Goal: Information Seeking & Learning: Compare options

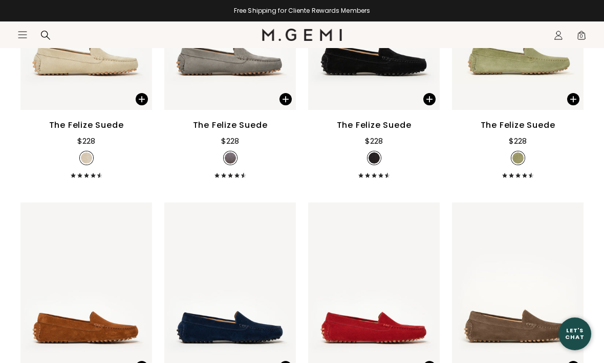
scroll to position [610, 0]
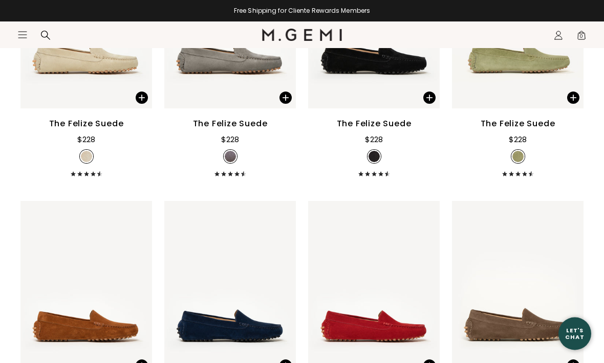
click at [571, 285] on img at bounding box center [570, 289] width 9 height 9
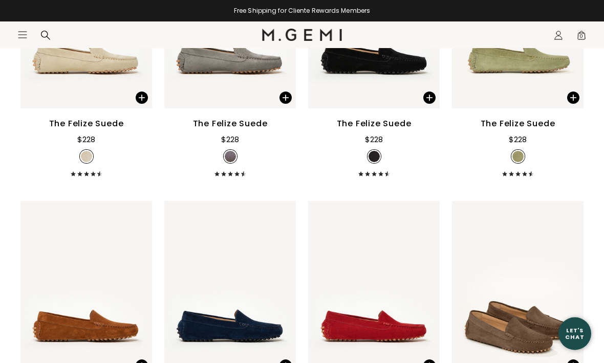
scroll to position [611, 0]
click at [571, 285] on img at bounding box center [570, 289] width 9 height 9
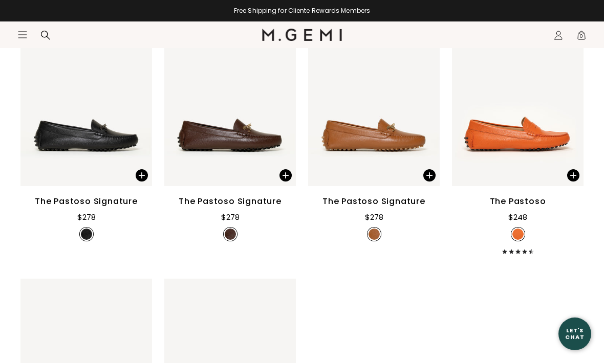
scroll to position [1338, 0]
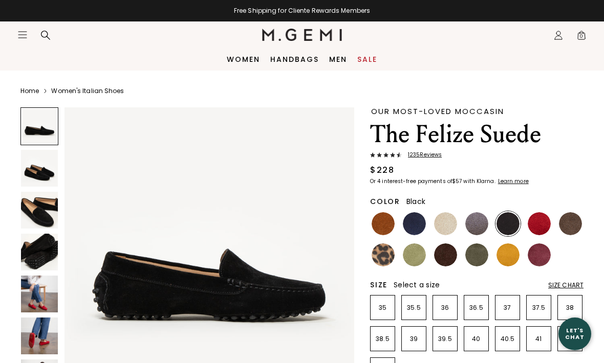
click at [35, 171] on img at bounding box center [39, 168] width 37 height 37
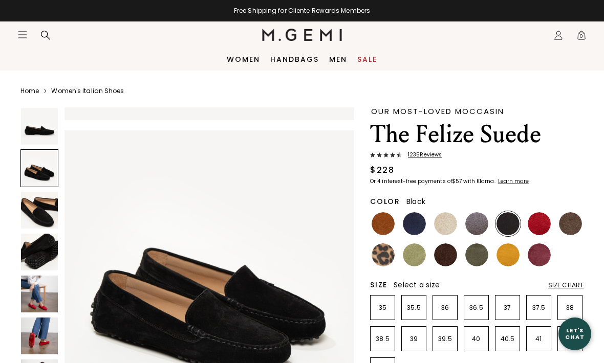
scroll to position [300, 0]
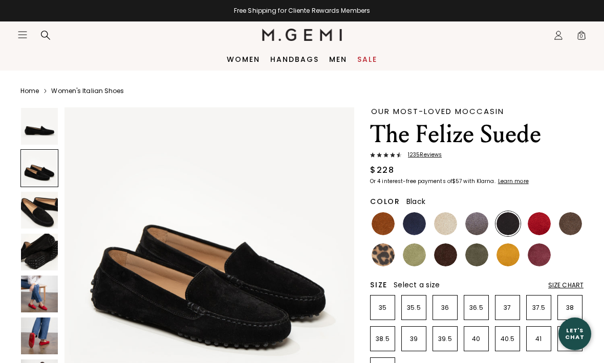
click at [422, 221] on img at bounding box center [414, 223] width 23 height 23
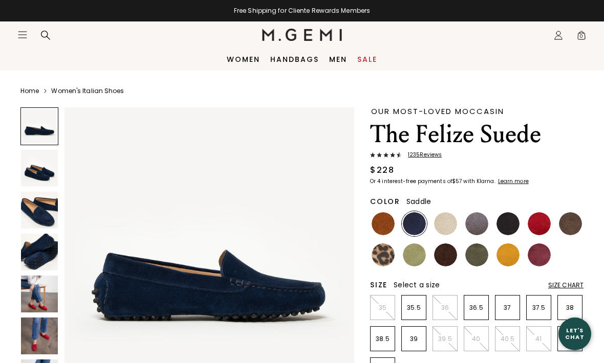
click at [388, 225] on img at bounding box center [383, 223] width 23 height 23
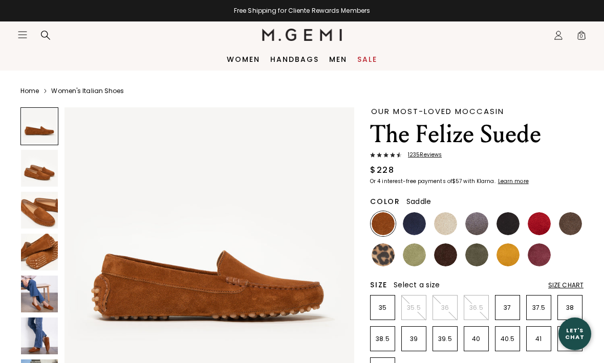
click at [386, 255] on img at bounding box center [383, 255] width 23 height 23
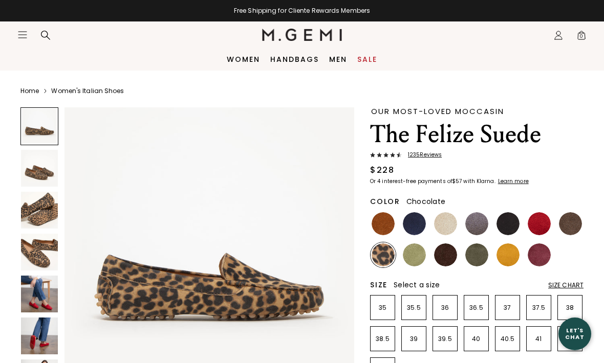
click at [448, 255] on img at bounding box center [445, 255] width 23 height 23
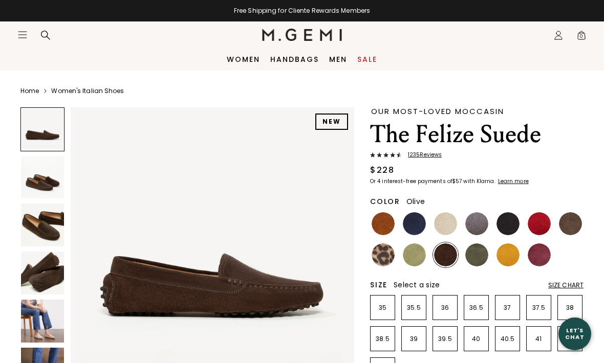
click at [479, 256] on img at bounding box center [476, 255] width 23 height 23
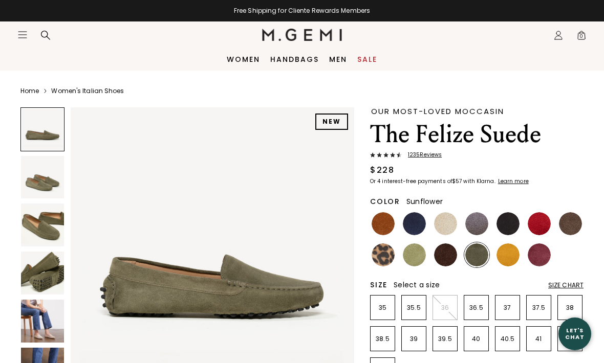
click at [513, 249] on img at bounding box center [507, 255] width 23 height 23
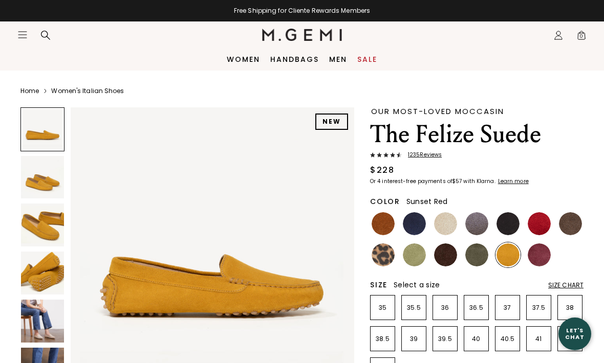
click at [544, 221] on img at bounding box center [539, 223] width 23 height 23
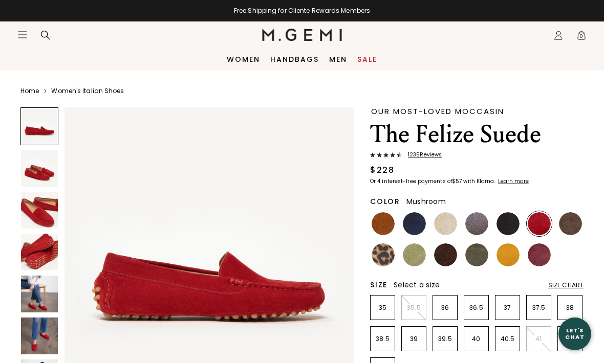
click at [573, 225] on img at bounding box center [570, 223] width 23 height 23
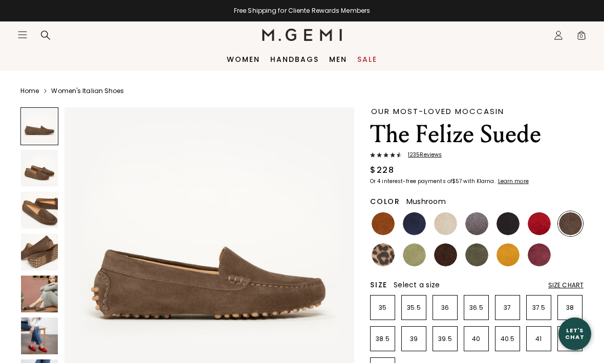
click at [546, 253] on img at bounding box center [539, 255] width 23 height 23
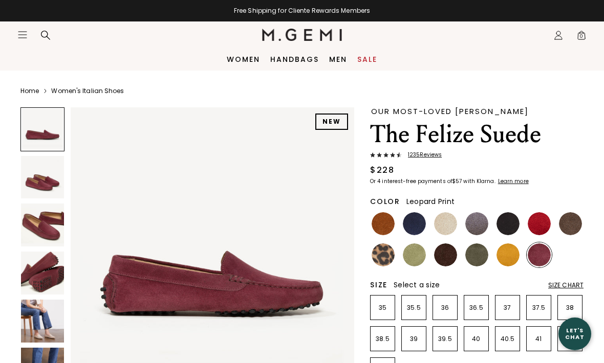
click at [391, 257] on img at bounding box center [383, 255] width 23 height 23
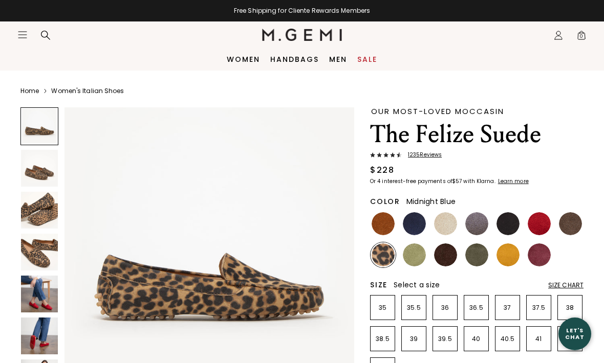
click at [413, 226] on img at bounding box center [414, 223] width 23 height 23
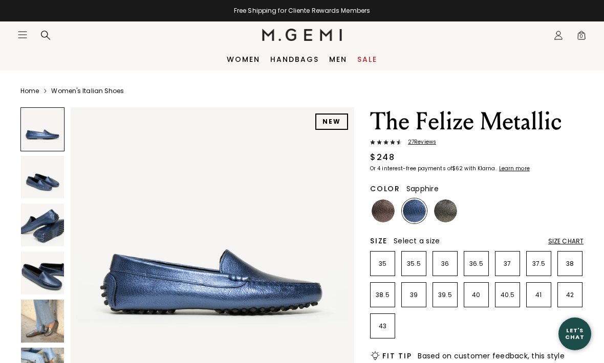
click at [36, 178] on img at bounding box center [42, 177] width 43 height 43
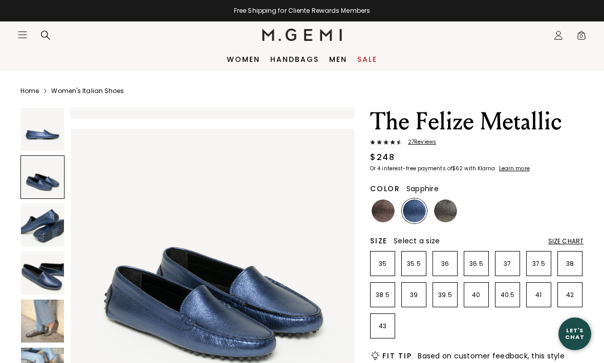
scroll to position [294, 0]
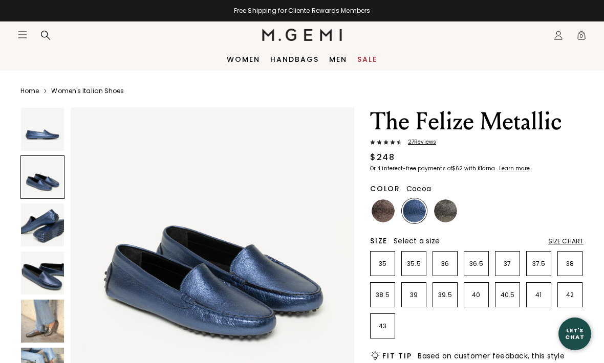
click at [388, 211] on img at bounding box center [383, 211] width 23 height 23
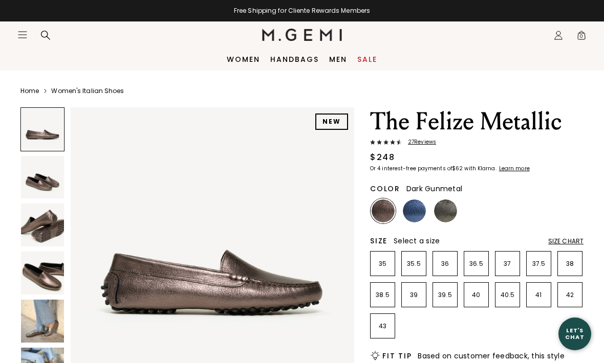
click at [451, 206] on img at bounding box center [445, 211] width 23 height 23
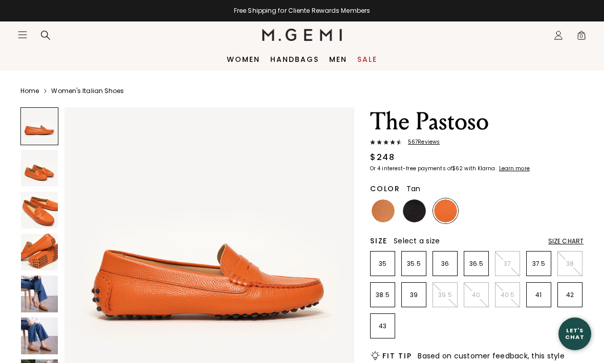
click at [392, 214] on img at bounding box center [383, 211] width 23 height 23
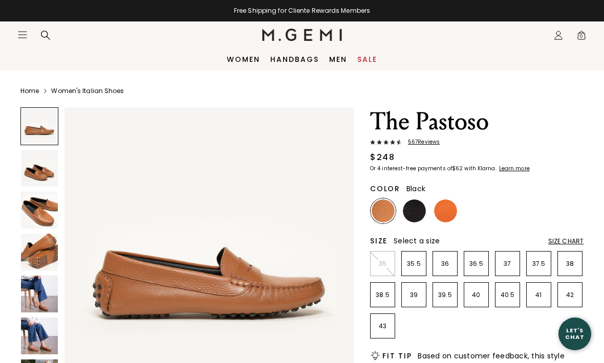
click at [413, 208] on img at bounding box center [414, 211] width 23 height 23
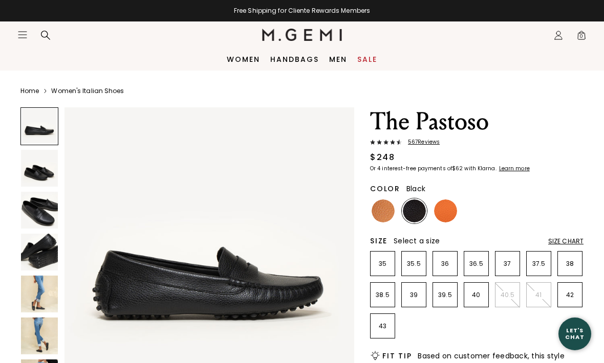
click at [392, 205] on img at bounding box center [383, 211] width 23 height 23
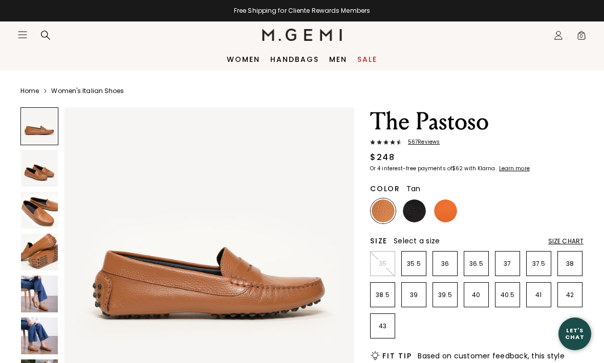
click at [33, 207] on img at bounding box center [39, 210] width 37 height 37
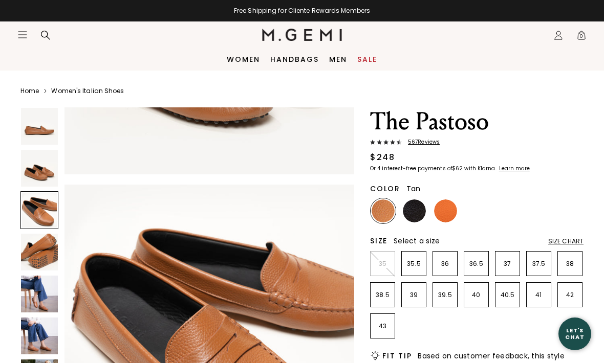
scroll to position [600, 0]
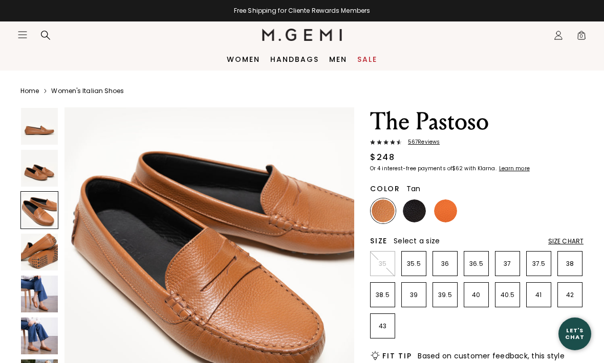
click at [35, 283] on img at bounding box center [39, 294] width 37 height 37
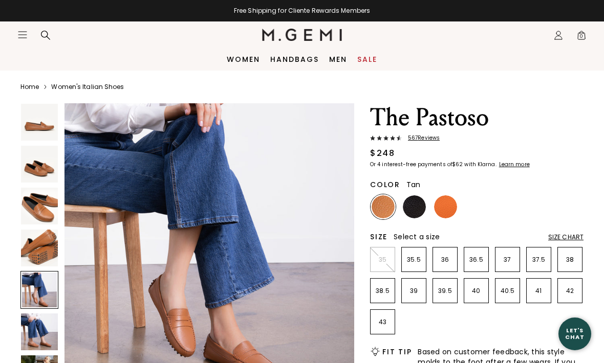
scroll to position [0, 0]
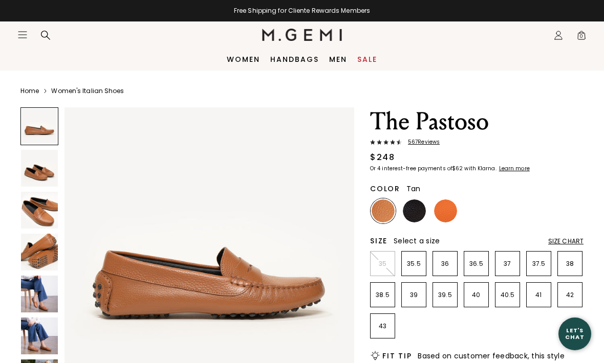
click at [33, 294] on img at bounding box center [39, 294] width 37 height 37
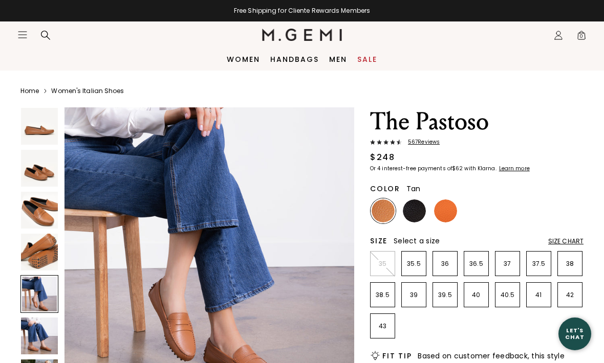
click at [251, 56] on link "Women" at bounding box center [243, 59] width 33 height 8
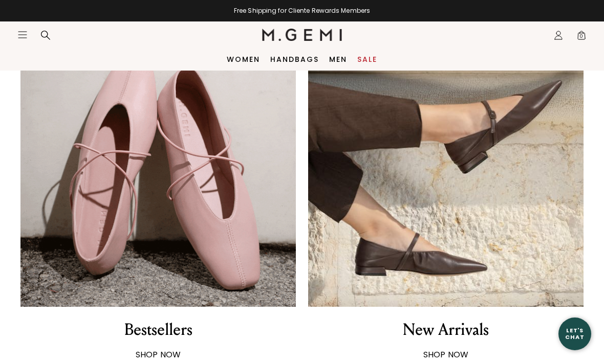
scroll to position [626, 0]
click at [531, 263] on img at bounding box center [445, 169] width 275 height 275
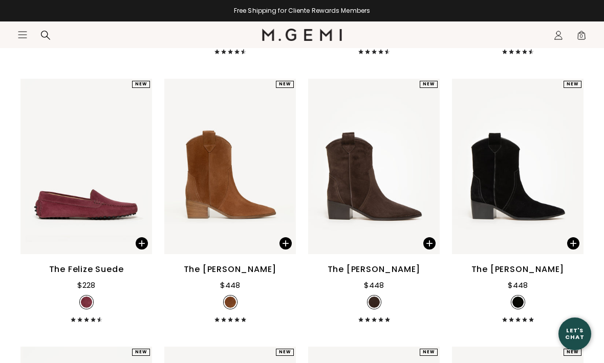
scroll to position [1435, 0]
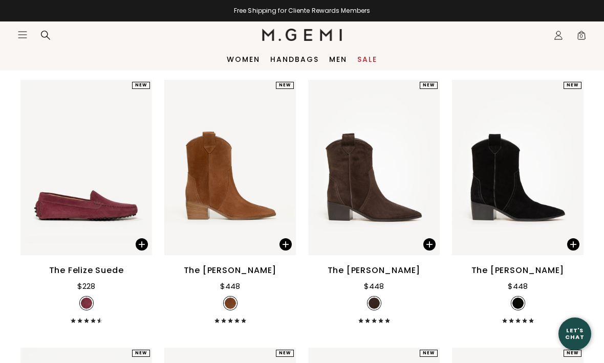
click at [528, 277] on div "The Rita Basso" at bounding box center [517, 271] width 93 height 12
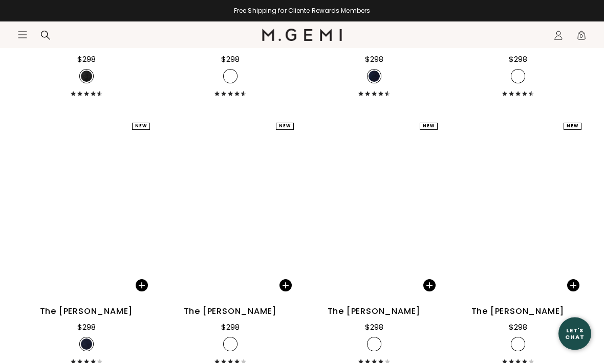
scroll to position [3096, 0]
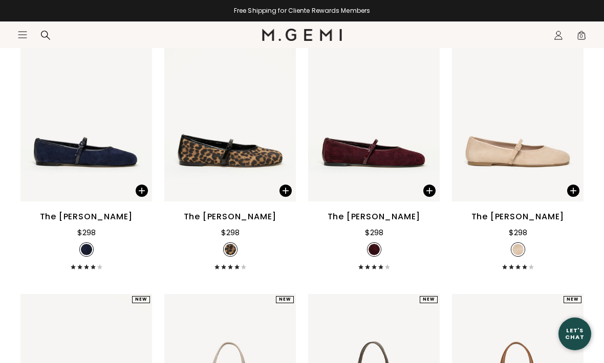
click at [540, 236] on div "The Amabile $298 + 1" at bounding box center [518, 240] width 132 height 59
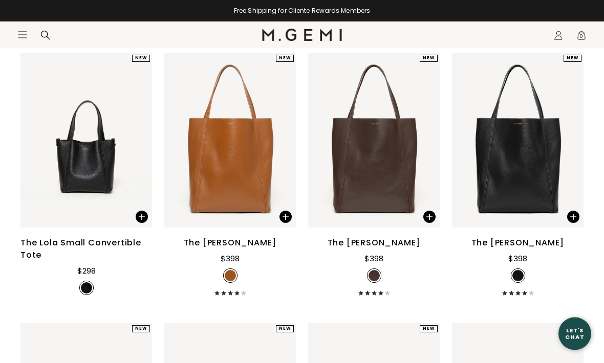
scroll to position [3613, 0]
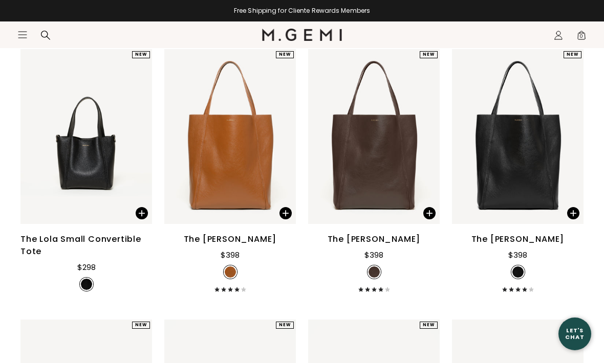
click at [550, 247] on div "The Lola Tote $398" at bounding box center [518, 262] width 132 height 59
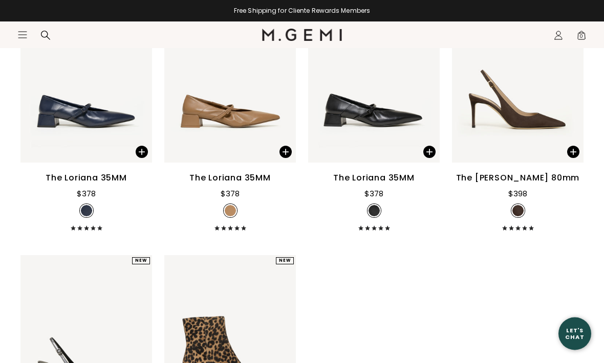
scroll to position [5018, 0]
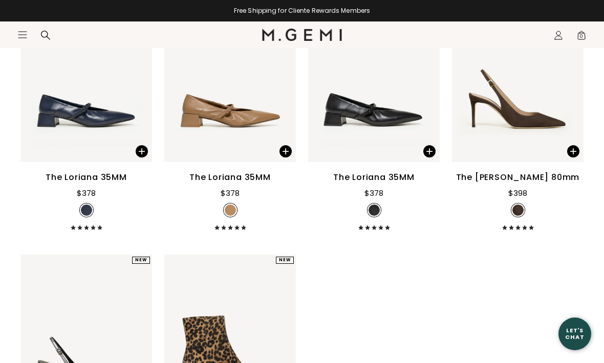
click at [67, 184] on div "The Loriana 35MM" at bounding box center [86, 177] width 81 height 12
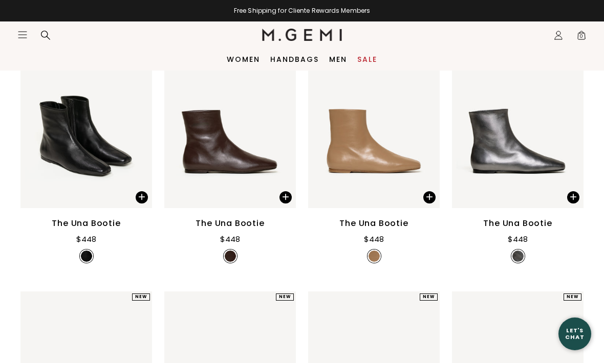
scroll to position [169, 0]
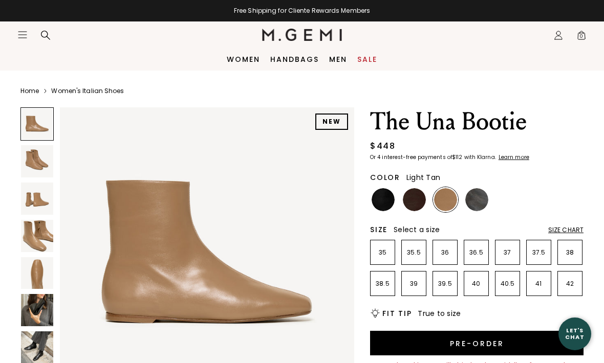
scroll to position [1, 0]
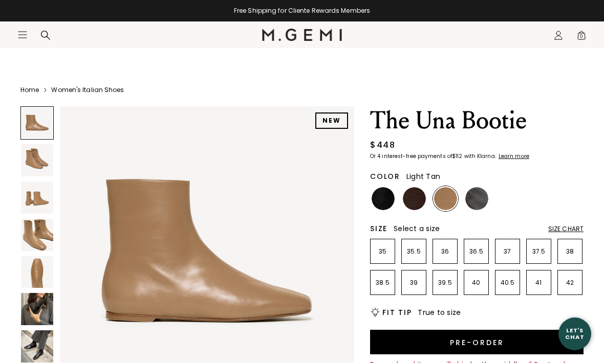
click at [33, 339] on img at bounding box center [37, 347] width 32 height 32
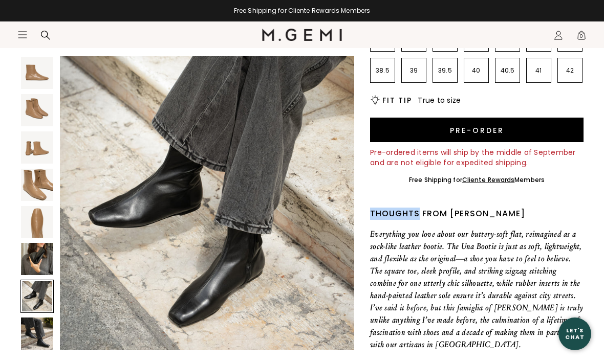
scroll to position [214, 0]
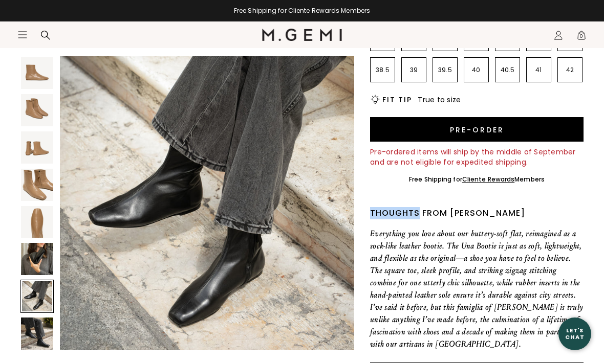
click at [559, 212] on div "Thoughts from [PERSON_NAME]" at bounding box center [476, 213] width 213 height 12
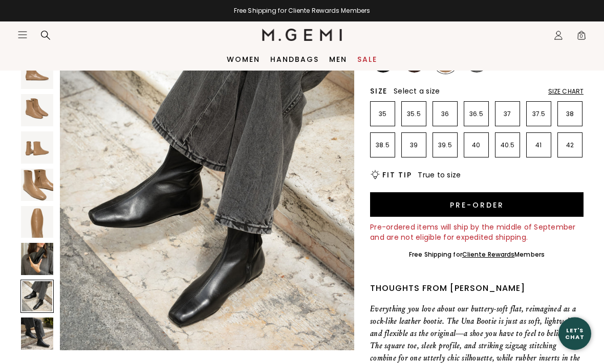
scroll to position [139, 0]
click at [29, 182] on img at bounding box center [37, 185] width 32 height 32
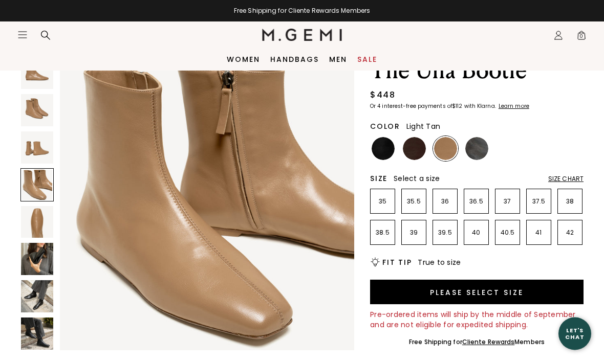
scroll to position [51, 0]
click at [421, 149] on img at bounding box center [414, 148] width 23 height 23
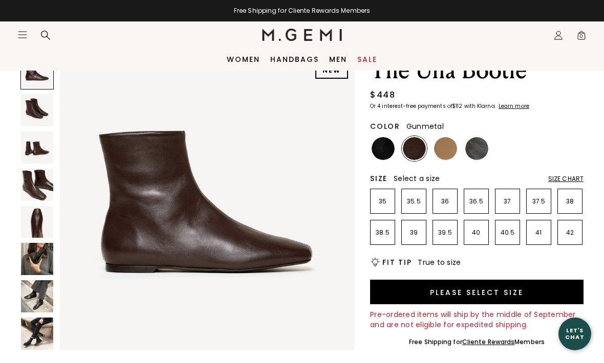
click at [481, 147] on img at bounding box center [476, 148] width 23 height 23
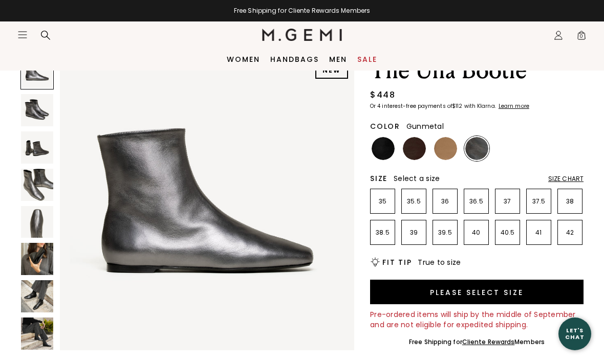
click at [394, 145] on img at bounding box center [383, 148] width 23 height 23
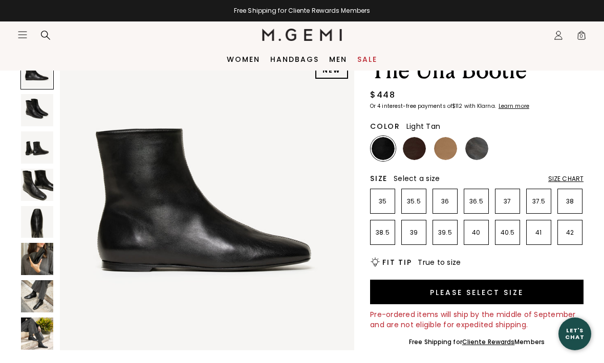
click at [446, 146] on img at bounding box center [445, 148] width 23 height 23
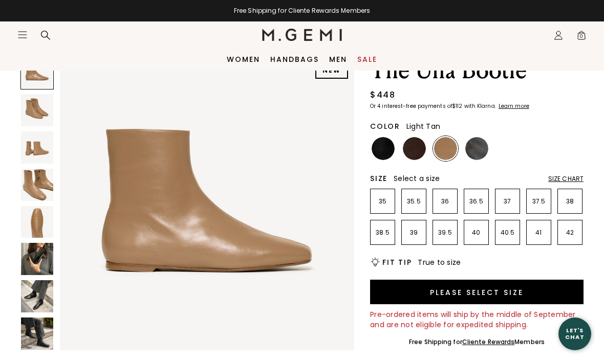
click at [29, 295] on img at bounding box center [37, 296] width 32 height 32
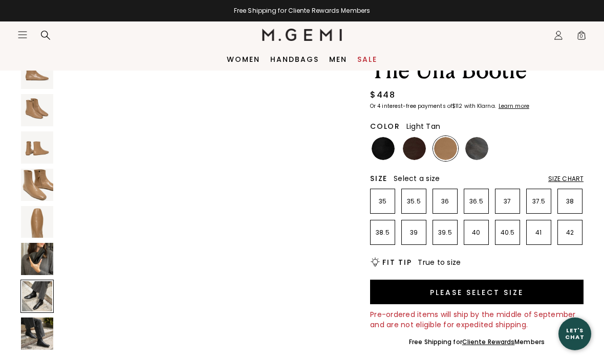
scroll to position [1828, 0]
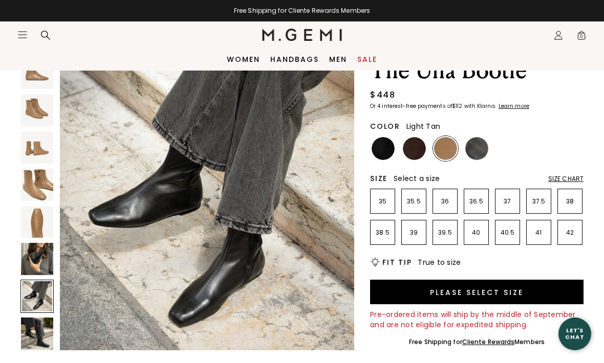
click at [35, 263] on img at bounding box center [37, 259] width 32 height 32
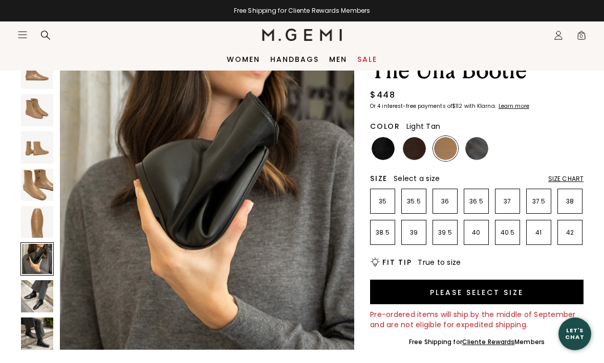
scroll to position [1523, 0]
click at [33, 300] on img at bounding box center [37, 296] width 32 height 32
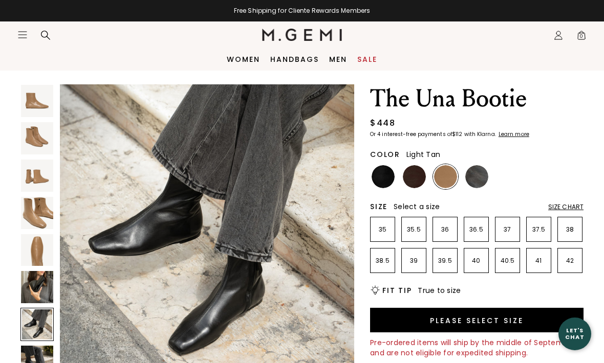
scroll to position [0, 0]
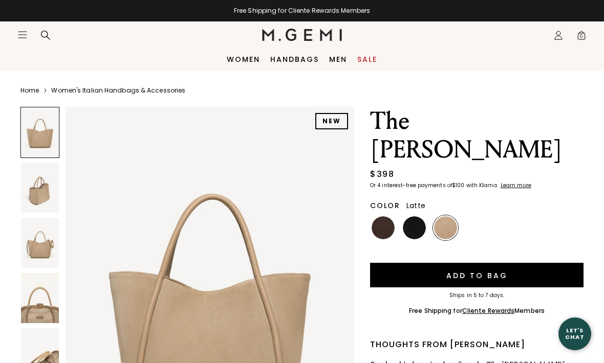
scroll to position [1, 0]
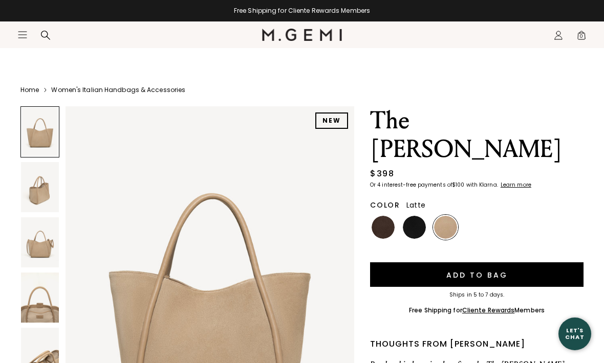
click at [32, 182] on img at bounding box center [40, 187] width 38 height 50
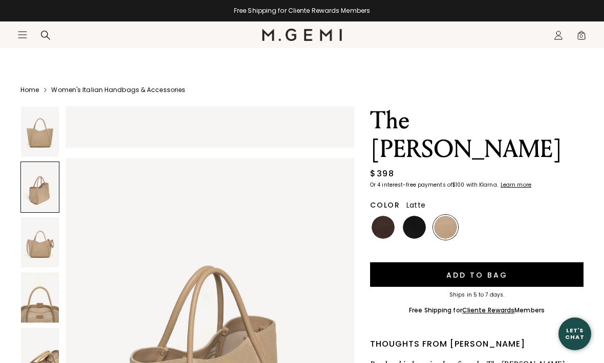
scroll to position [396, 0]
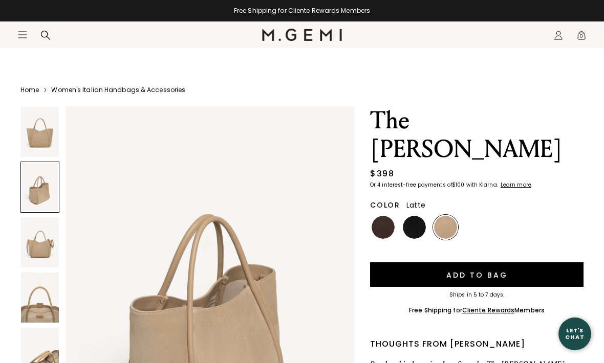
click at [30, 250] on img at bounding box center [40, 243] width 38 height 50
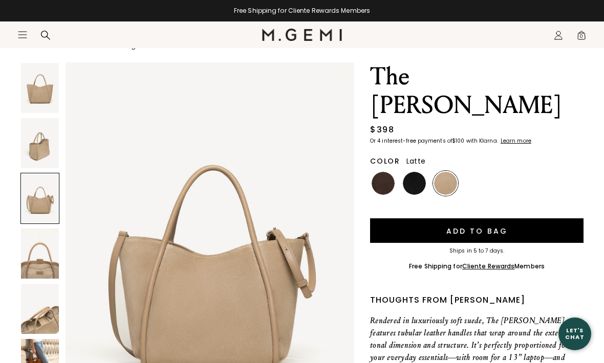
scroll to position [47, 0]
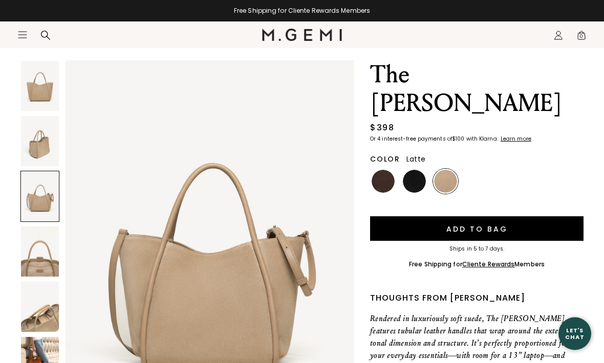
click at [31, 253] on img at bounding box center [40, 252] width 38 height 50
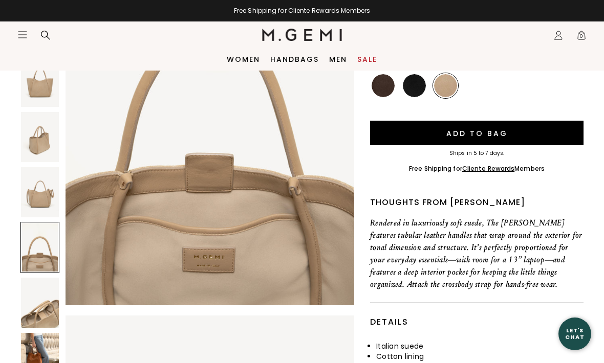
scroll to position [1322, 0]
click at [38, 300] on img at bounding box center [40, 303] width 38 height 50
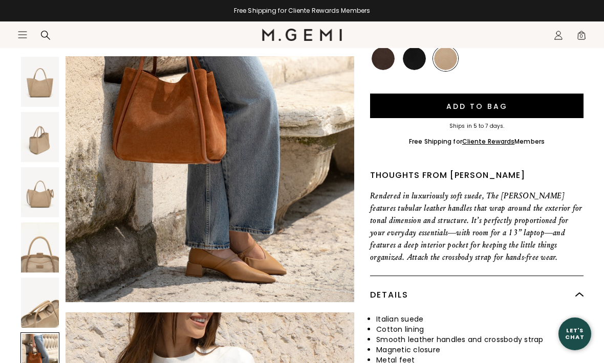
scroll to position [2117, 0]
click at [81, 188] on img at bounding box center [210, 109] width 289 height 385
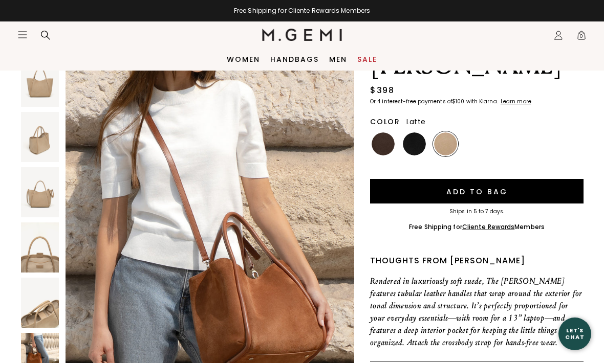
scroll to position [61, 0]
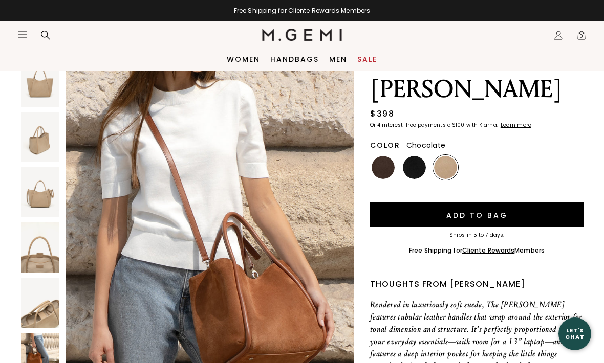
click at [388, 156] on img at bounding box center [383, 167] width 23 height 23
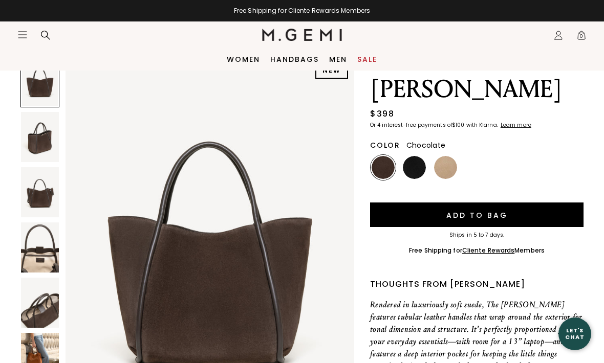
click at [422, 156] on img at bounding box center [414, 167] width 23 height 23
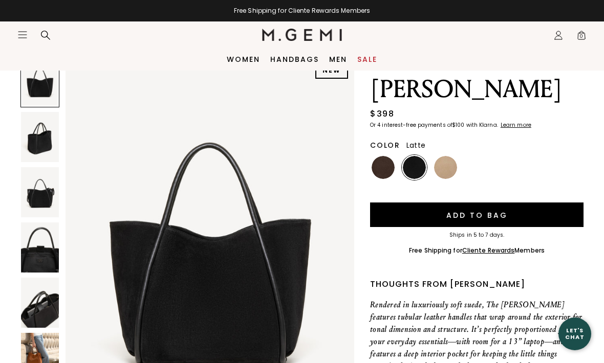
click at [446, 156] on img at bounding box center [445, 167] width 23 height 23
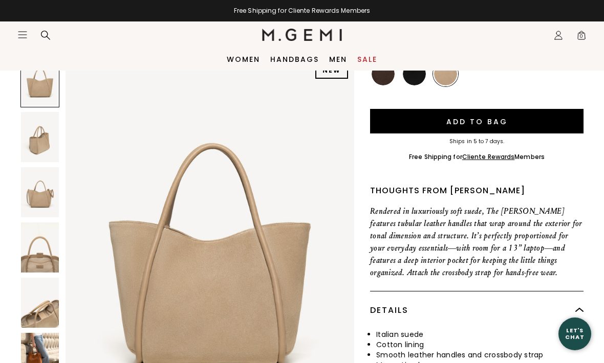
scroll to position [153, 0]
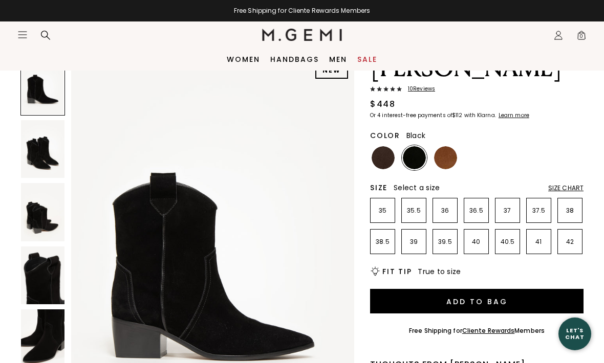
scroll to position [80, 0]
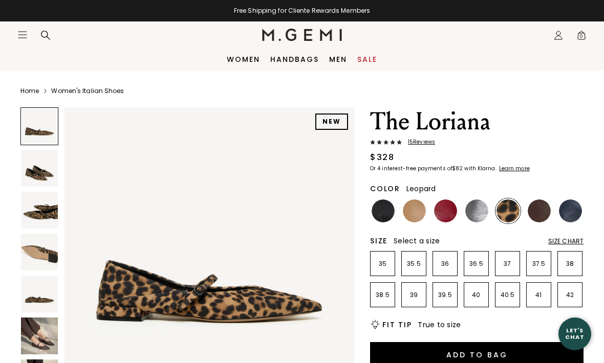
click at [30, 172] on img at bounding box center [39, 168] width 37 height 37
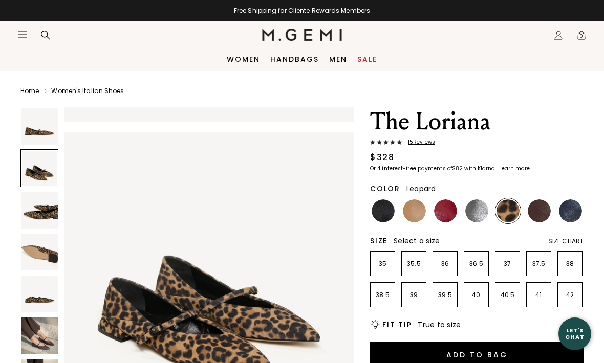
scroll to position [300, 0]
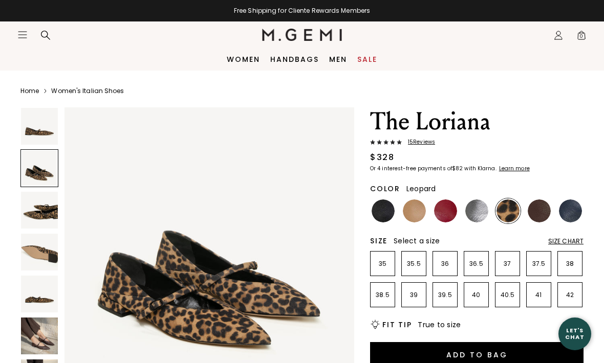
click at [32, 203] on img at bounding box center [39, 210] width 37 height 37
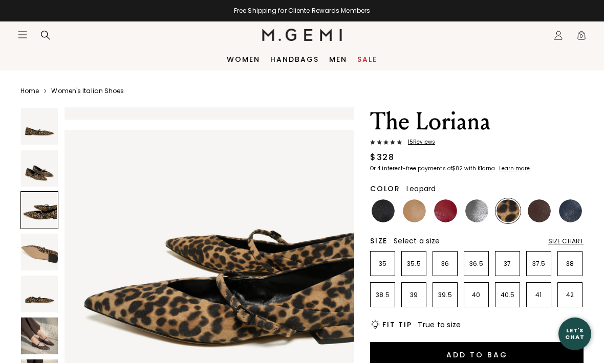
scroll to position [600, 0]
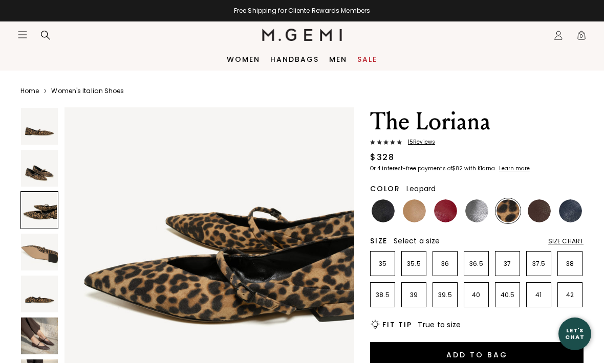
click at [36, 238] on img at bounding box center [39, 252] width 37 height 37
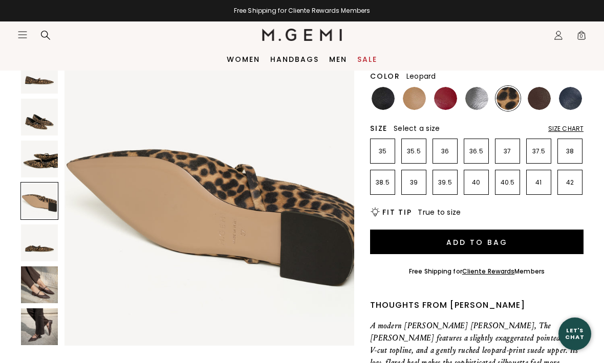
scroll to position [110, 0]
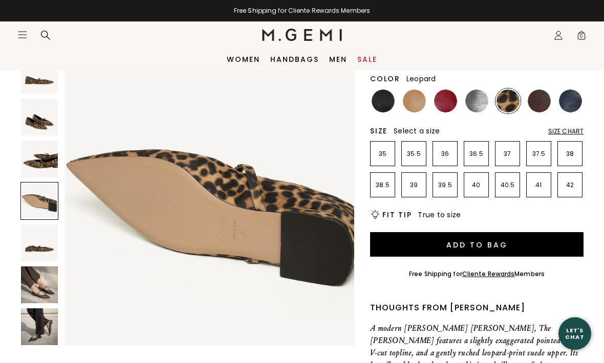
click at [38, 286] on img at bounding box center [39, 285] width 37 height 37
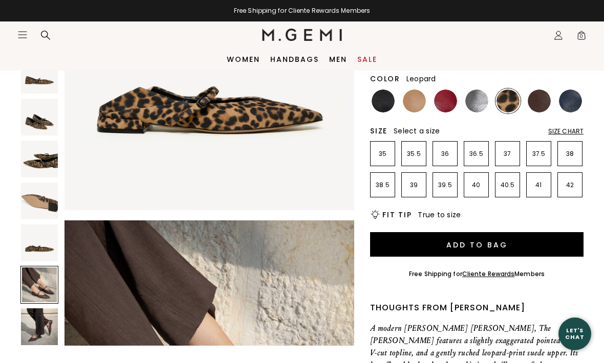
scroll to position [1500, 0]
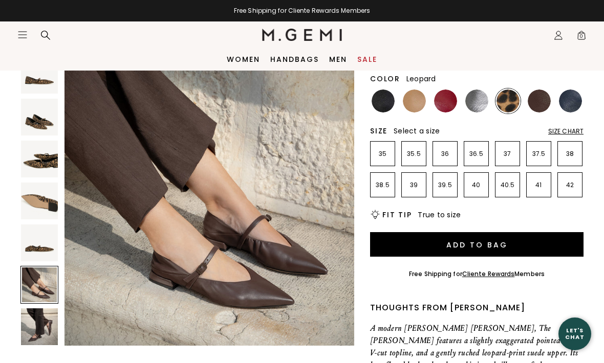
click at [25, 245] on img at bounding box center [39, 243] width 37 height 37
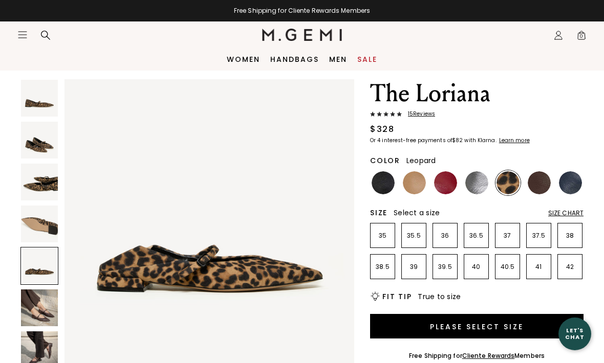
scroll to position [0, 0]
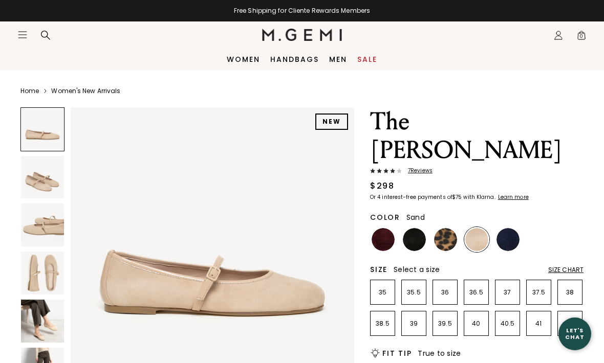
click at [32, 180] on img at bounding box center [42, 177] width 43 height 43
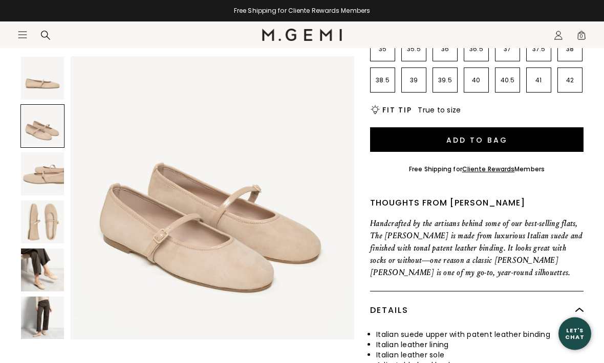
scroll to position [244, 0]
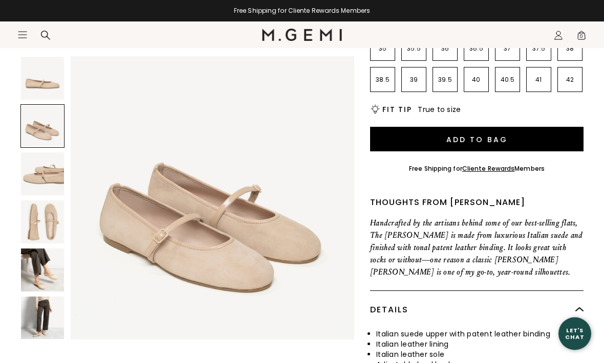
click at [36, 270] on img at bounding box center [42, 270] width 43 height 43
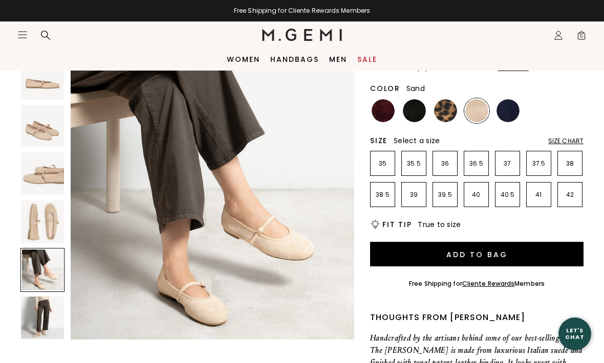
scroll to position [126, 0]
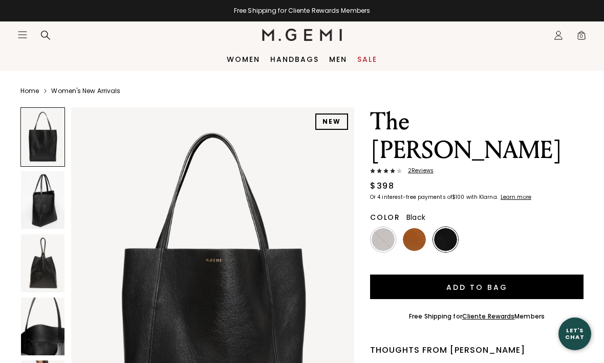
click at [417, 228] on img at bounding box center [414, 239] width 23 height 23
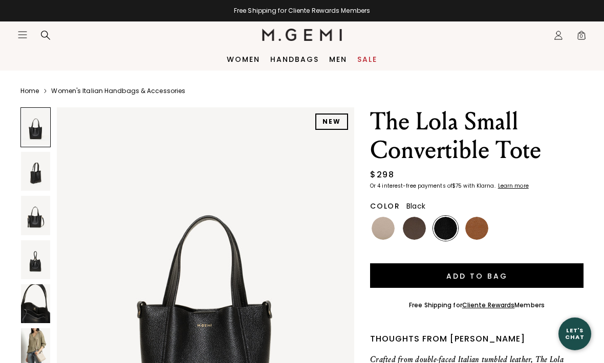
click at [390, 230] on img at bounding box center [383, 228] width 23 height 23
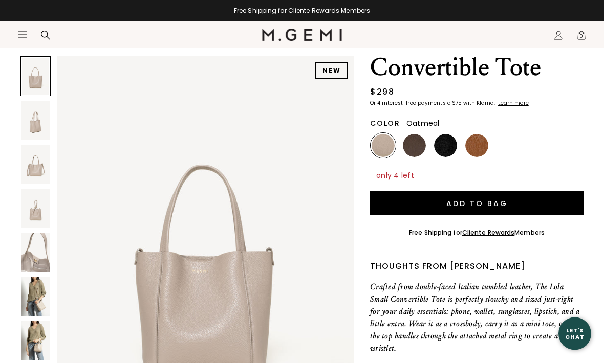
scroll to position [84, 0]
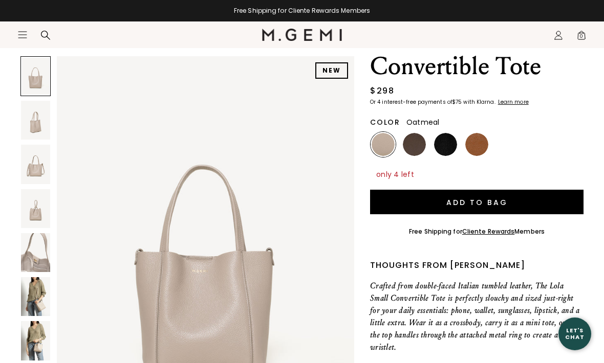
click at [552, 230] on div "Free Shipping for Cliente Rewards Members" at bounding box center [476, 232] width 213 height 24
click at [34, 294] on img at bounding box center [35, 296] width 29 height 39
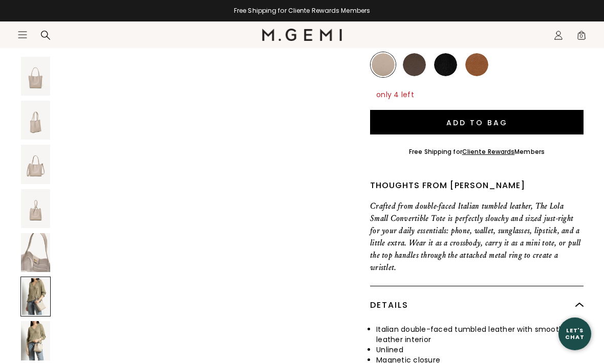
scroll to position [164, 0]
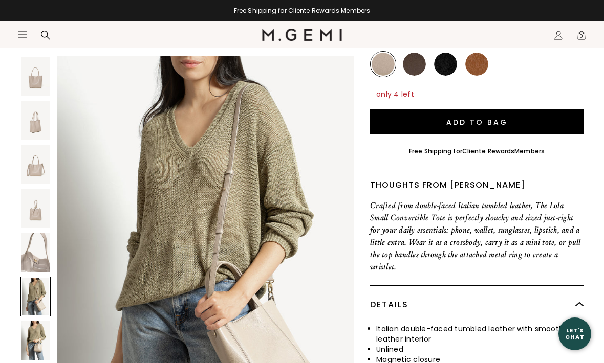
click at [35, 334] on img at bounding box center [35, 340] width 29 height 39
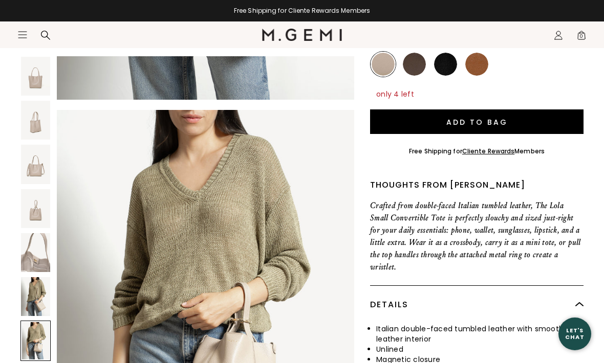
scroll to position [2439, 0]
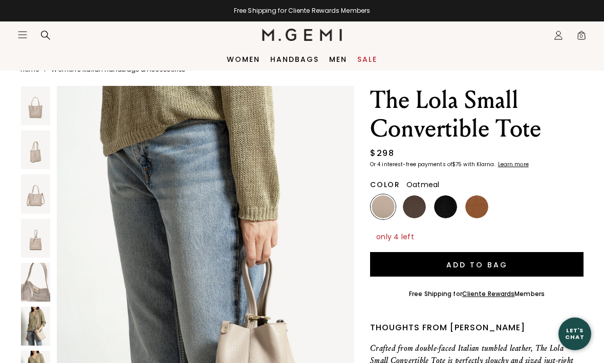
scroll to position [0, 0]
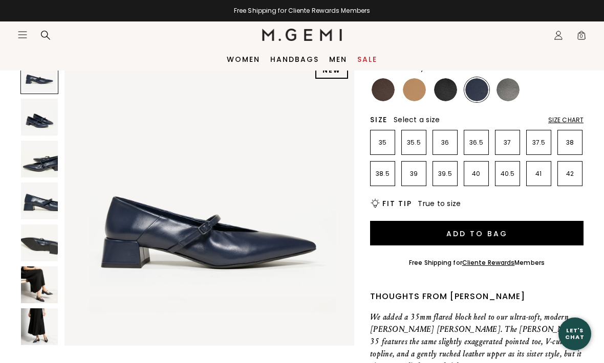
scroll to position [118, 0]
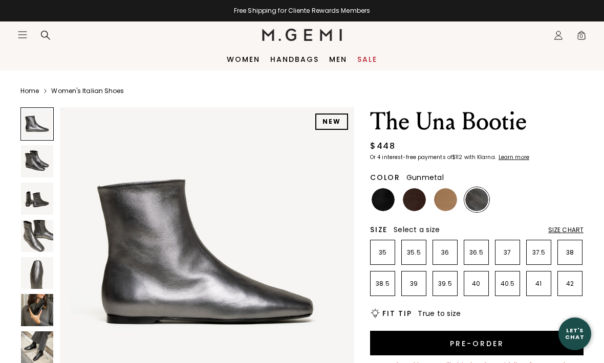
click at [386, 202] on img at bounding box center [383, 199] width 23 height 23
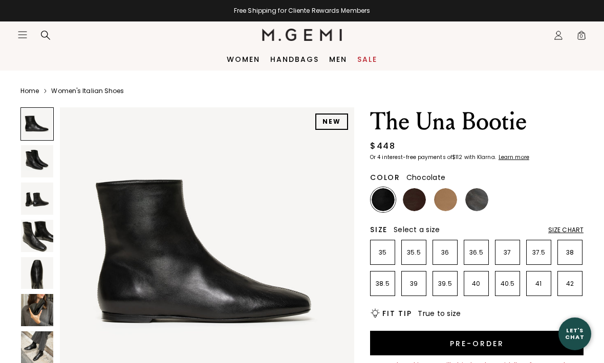
click at [419, 199] on img at bounding box center [414, 199] width 23 height 23
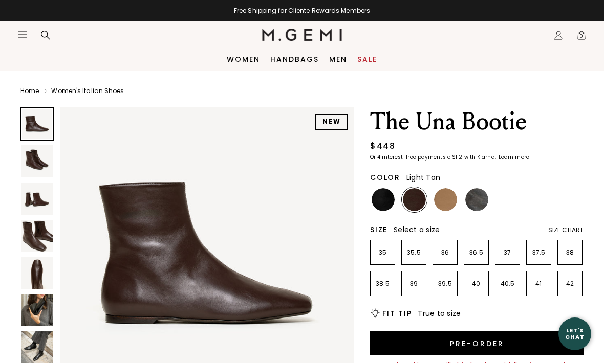
click at [447, 193] on img at bounding box center [445, 199] width 23 height 23
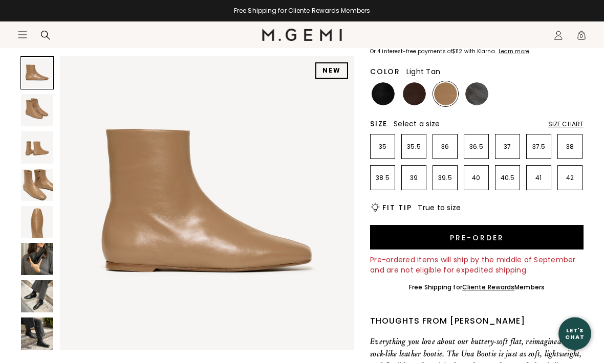
scroll to position [106, 0]
click at [33, 296] on img at bounding box center [37, 296] width 32 height 32
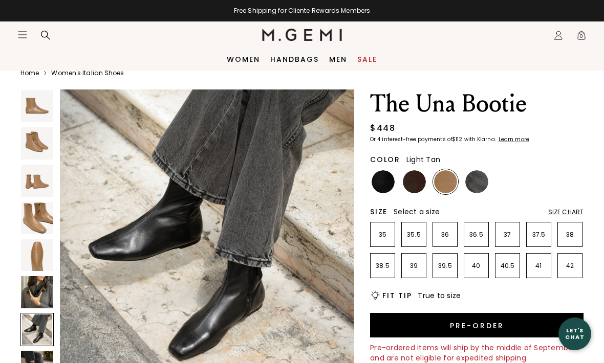
scroll to position [17, 0]
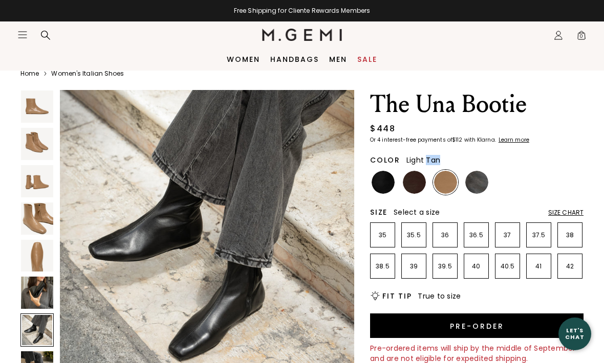
click at [543, 176] on ul at bounding box center [476, 182] width 213 height 25
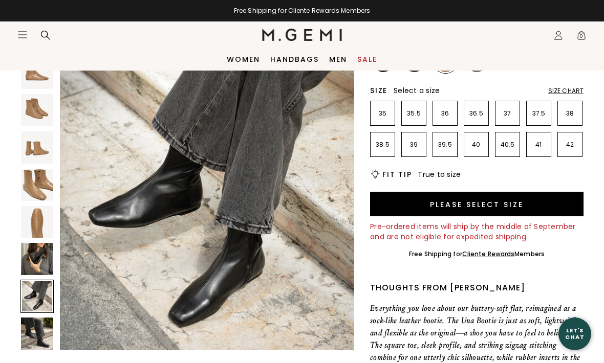
scroll to position [0, 0]
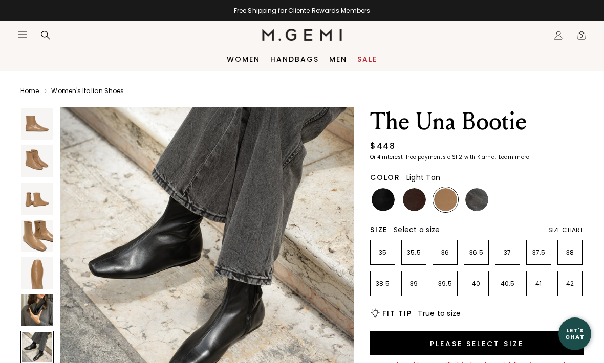
click at [297, 55] on link "Handbags" at bounding box center [294, 59] width 49 height 8
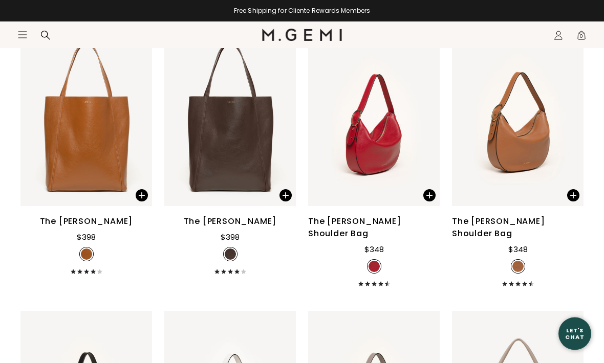
scroll to position [713, 0]
click at [539, 234] on div "The [PERSON_NAME] Shoulder Bag" at bounding box center [518, 227] width 132 height 25
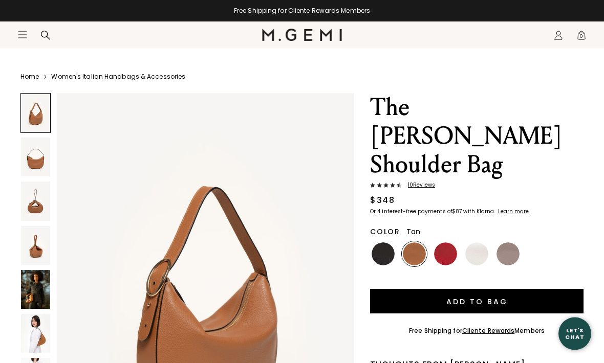
scroll to position [14, 0]
click at [25, 286] on img at bounding box center [35, 289] width 29 height 39
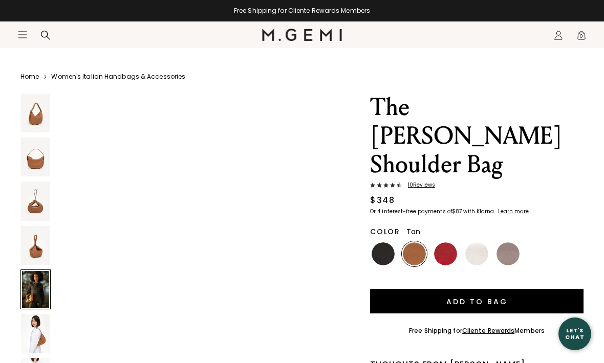
scroll to position [1626, 0]
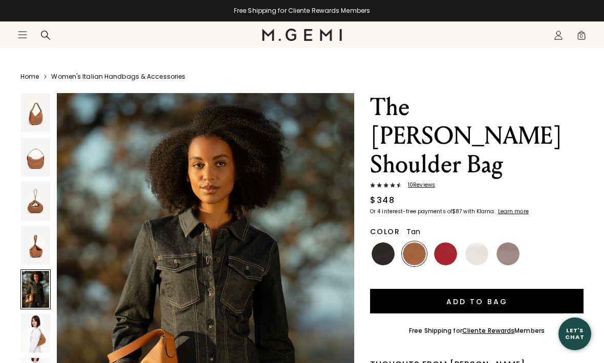
click at [38, 340] on img at bounding box center [35, 333] width 29 height 39
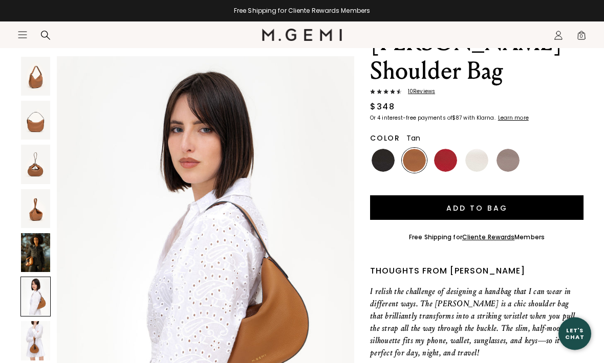
scroll to position [108, 0]
click at [33, 352] on img at bounding box center [35, 340] width 29 height 39
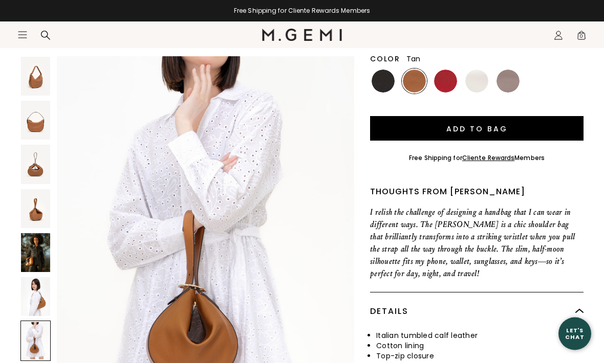
scroll to position [187, 0]
click at [36, 214] on img at bounding box center [35, 208] width 29 height 39
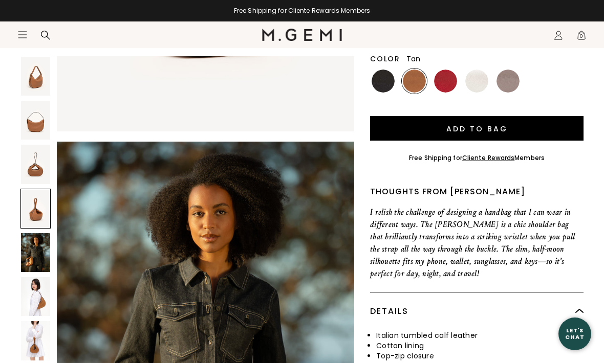
scroll to position [1220, 0]
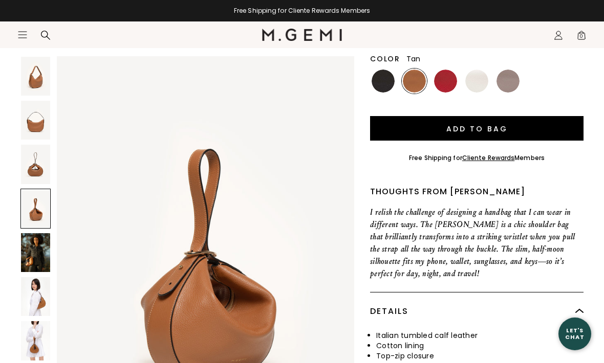
click at [25, 124] on img at bounding box center [35, 120] width 29 height 39
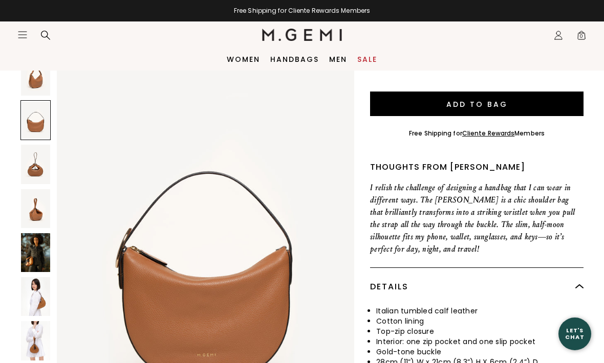
scroll to position [211, 0]
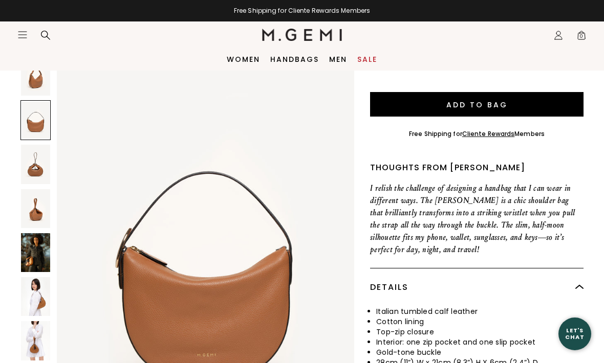
click at [34, 293] on img at bounding box center [35, 296] width 29 height 39
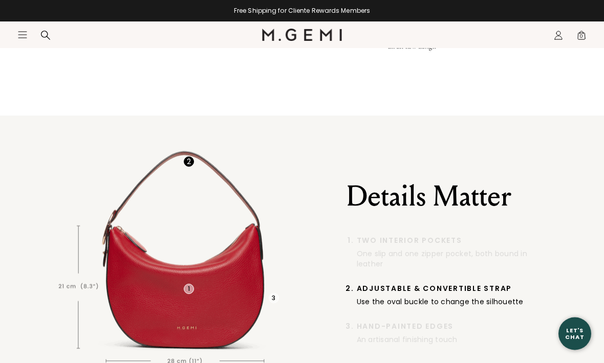
scroll to position [949, 0]
click at [520, 285] on span "Adjustable & Convertible Strap" at bounding box center [455, 289] width 196 height 8
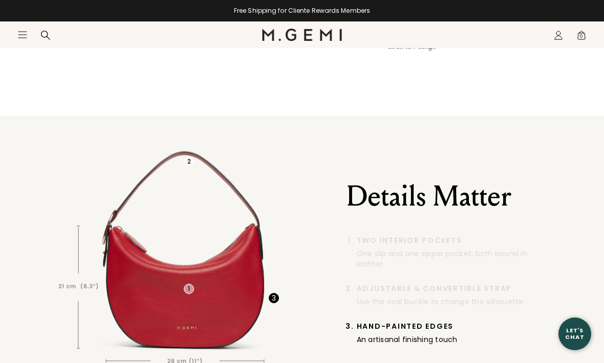
click at [483, 322] on span "Hand-Painted Edges" at bounding box center [455, 326] width 196 height 8
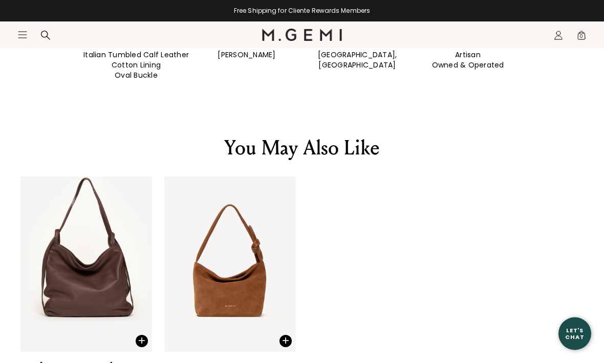
scroll to position [1521, 0]
click at [245, 361] on div "The Attilia" at bounding box center [230, 367] width 47 height 12
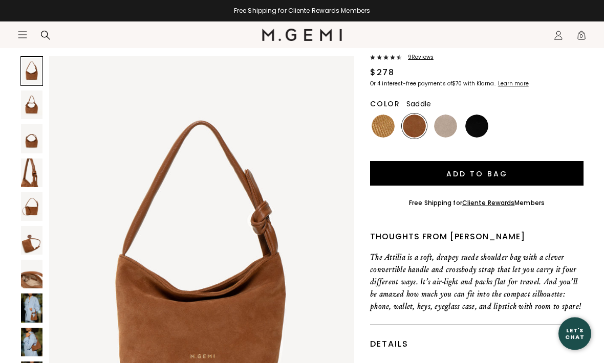
scroll to position [85, 0]
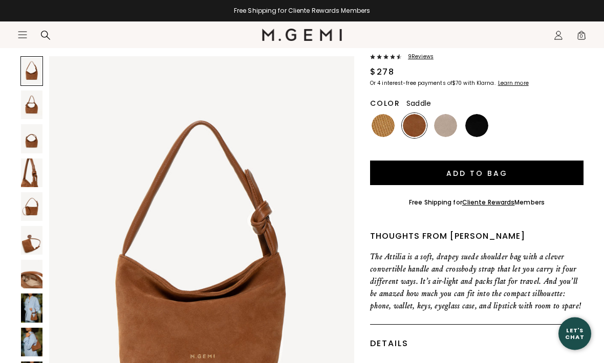
click at [30, 311] on img at bounding box center [31, 308] width 21 height 29
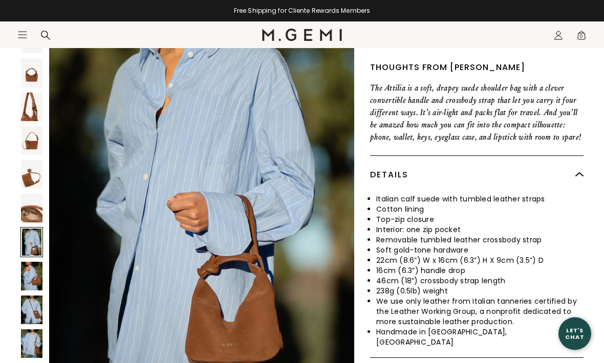
scroll to position [255, 0]
click at [28, 267] on img at bounding box center [31, 275] width 21 height 29
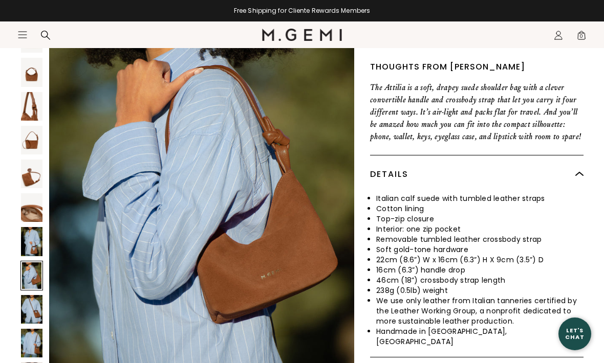
scroll to position [3335, 0]
click at [33, 335] on img at bounding box center [31, 343] width 21 height 29
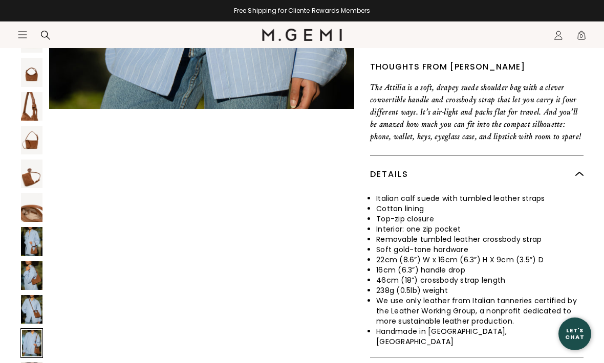
scroll to position [4169, 0]
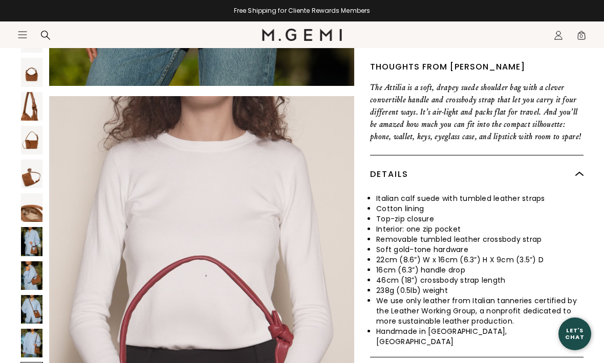
scroll to position [4585, 0]
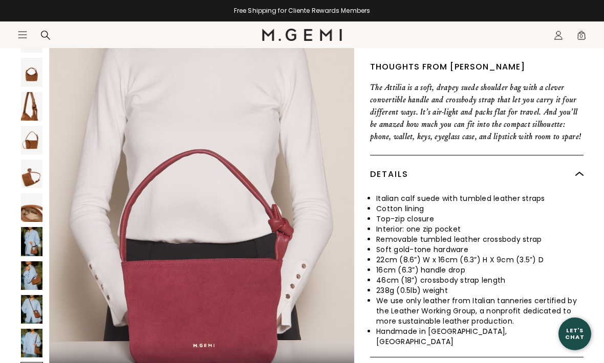
click at [27, 342] on img at bounding box center [31, 343] width 21 height 29
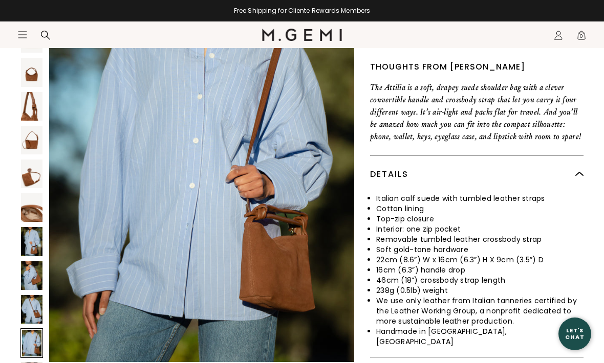
scroll to position [4169, 0]
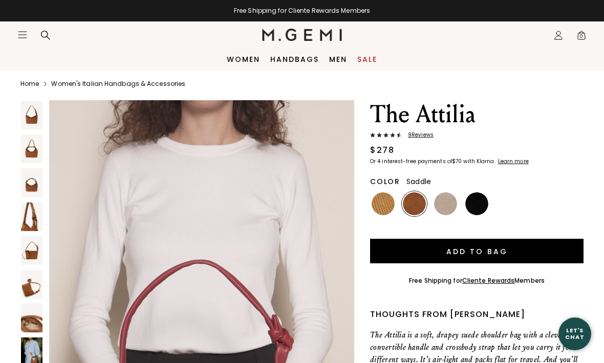
scroll to position [0, 0]
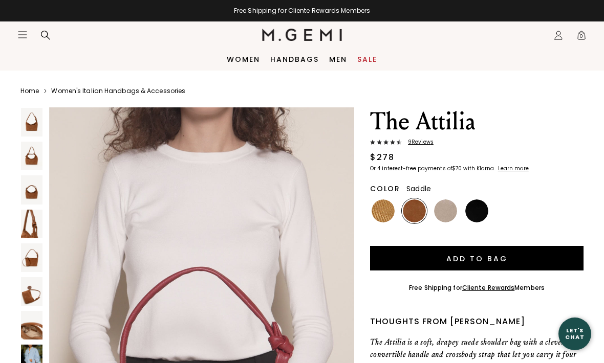
click at [391, 209] on img at bounding box center [383, 211] width 23 height 23
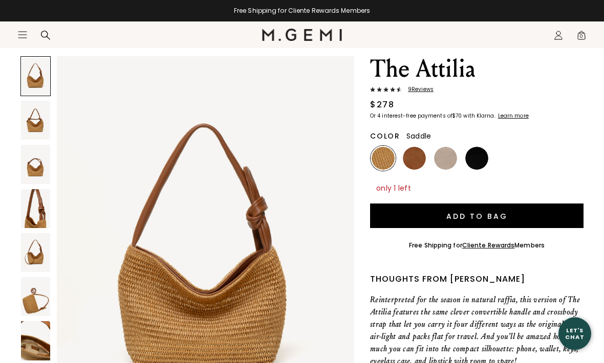
scroll to position [53, 0]
click at [419, 162] on img at bounding box center [414, 158] width 23 height 23
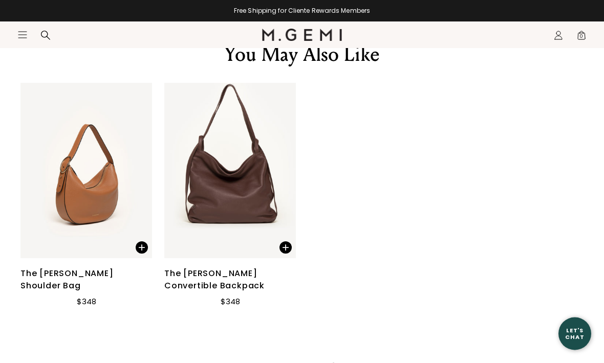
scroll to position [1325, 0]
click at [41, 268] on div "The [PERSON_NAME] Shoulder Bag" at bounding box center [86, 280] width 132 height 25
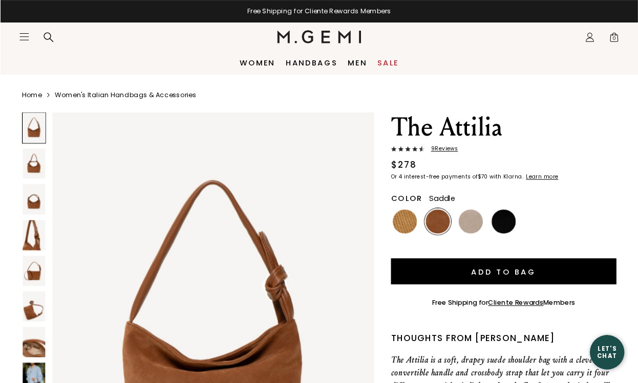
scroll to position [0, 0]
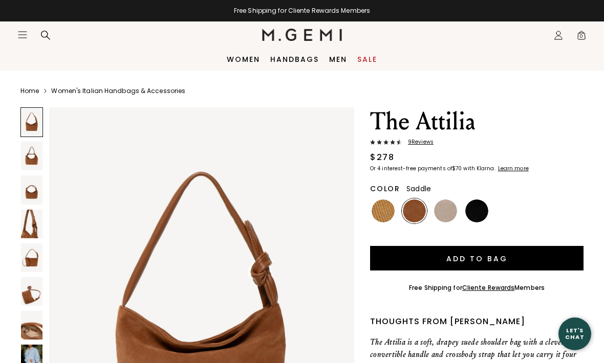
click at [24, 123] on div at bounding box center [31, 122] width 23 height 30
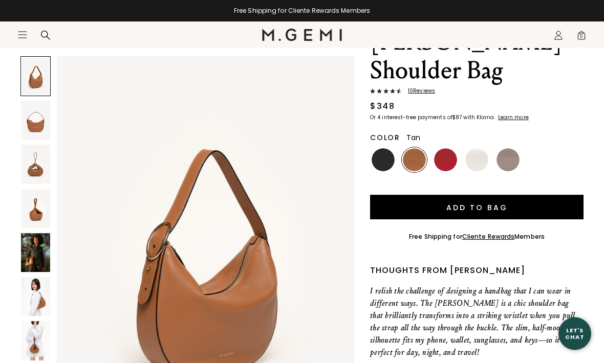
scroll to position [111, 0]
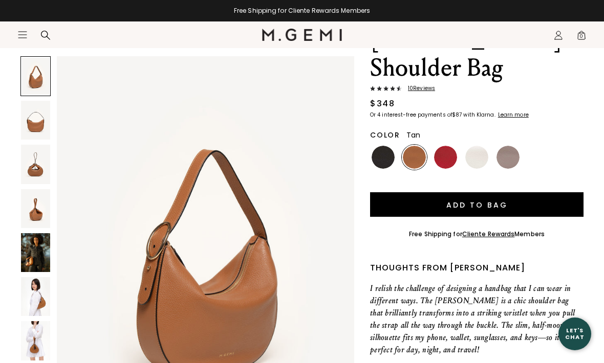
click at [28, 344] on img at bounding box center [35, 340] width 29 height 39
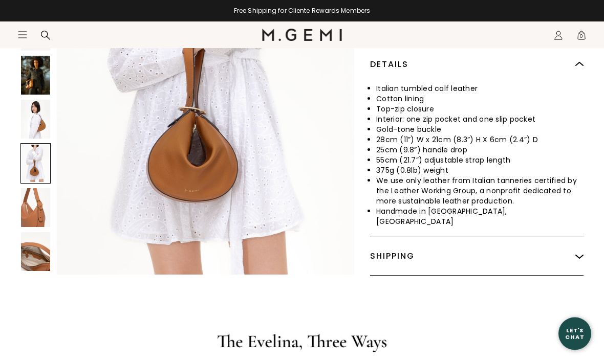
scroll to position [443, 0]
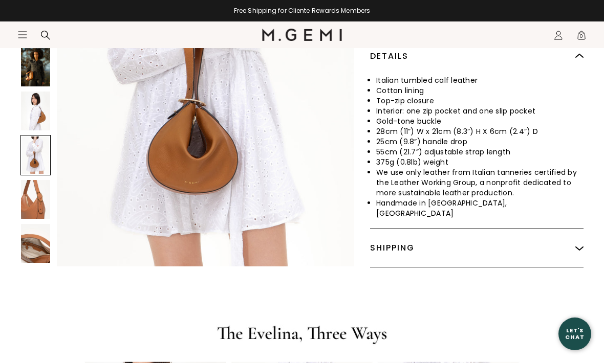
click at [31, 224] on img at bounding box center [35, 243] width 29 height 39
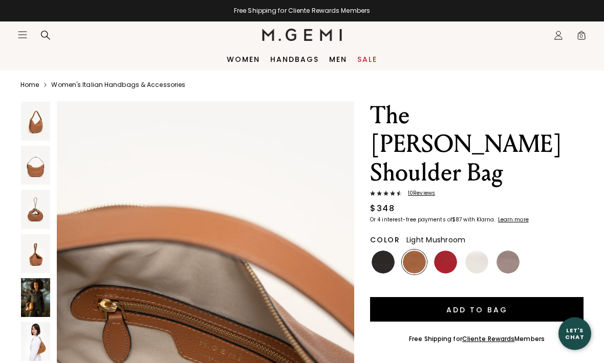
scroll to position [6, 0]
click at [518, 250] on div at bounding box center [507, 262] width 25 height 25
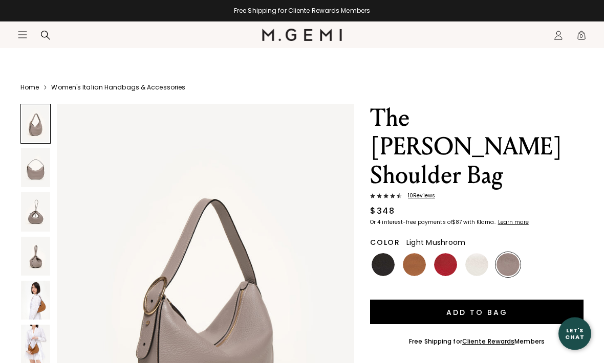
scroll to position [4, 0]
